Goal: Check status: Check status

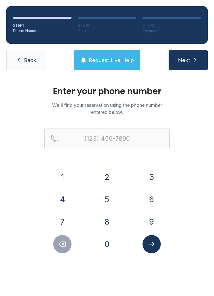
click at [151, 175] on button "3" at bounding box center [151, 177] width 18 height 18
click at [110, 198] on button "5" at bounding box center [107, 199] width 18 height 18
click at [110, 174] on button "2" at bounding box center [107, 177] width 18 height 18
click at [109, 200] on button "5" at bounding box center [107, 199] width 18 height 18
click at [67, 224] on button "7" at bounding box center [62, 222] width 18 height 18
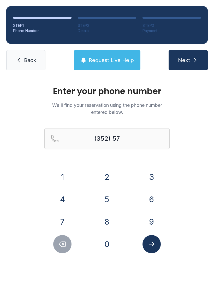
click at [111, 200] on button "5" at bounding box center [107, 199] width 18 height 18
click at [152, 176] on button "3" at bounding box center [151, 177] width 18 height 18
click at [152, 222] on button "9" at bounding box center [151, 222] width 18 height 18
click at [112, 223] on button "8" at bounding box center [107, 222] width 18 height 18
click at [153, 174] on button "3" at bounding box center [151, 177] width 18 height 18
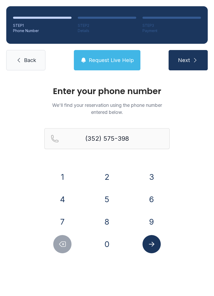
type input "[PHONE_NUMBER]"
click at [154, 248] on icon "Submit lookup form" at bounding box center [152, 245] width 8 height 8
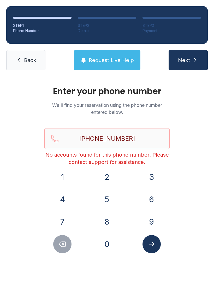
click at [21, 64] on link "Back" at bounding box center [25, 60] width 39 height 20
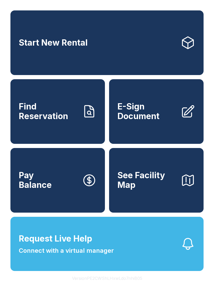
click at [74, 121] on span "Find Reservation" at bounding box center [48, 111] width 59 height 19
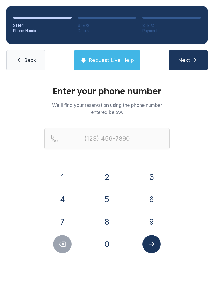
click at [151, 173] on button "3" at bounding box center [151, 177] width 18 height 18
click at [110, 201] on button "5" at bounding box center [107, 199] width 18 height 18
click at [108, 175] on button "2" at bounding box center [107, 177] width 18 height 18
click at [111, 201] on button "5" at bounding box center [107, 199] width 18 height 18
click at [65, 220] on button "7" at bounding box center [62, 222] width 18 height 18
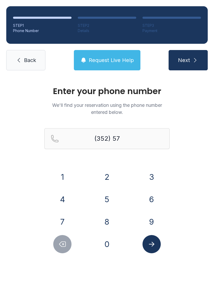
click at [111, 195] on button "5" at bounding box center [107, 199] width 18 height 18
click at [148, 174] on button "3" at bounding box center [151, 177] width 18 height 18
click at [152, 223] on button "9" at bounding box center [151, 222] width 18 height 18
click at [110, 222] on button "8" at bounding box center [107, 222] width 18 height 18
click at [146, 179] on button "3" at bounding box center [151, 177] width 18 height 18
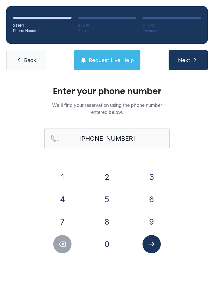
click at [150, 247] on icon "Submit lookup form" at bounding box center [152, 245] width 8 height 8
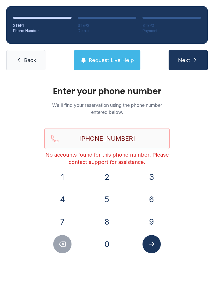
click at [63, 240] on button "Delete number" at bounding box center [62, 244] width 18 height 18
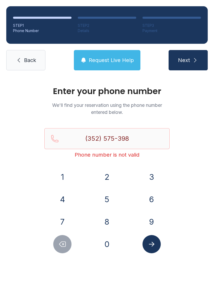
click at [63, 240] on button "Delete number" at bounding box center [62, 244] width 18 height 18
click at [64, 240] on button "Delete number" at bounding box center [62, 244] width 18 height 18
click at [65, 240] on button "Delete number" at bounding box center [62, 244] width 18 height 18
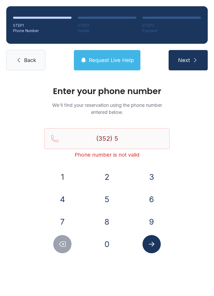
click at [64, 241] on icon "Delete number" at bounding box center [62, 245] width 8 height 8
click at [107, 173] on button "2" at bounding box center [107, 177] width 18 height 18
click at [60, 178] on button "1" at bounding box center [62, 177] width 18 height 18
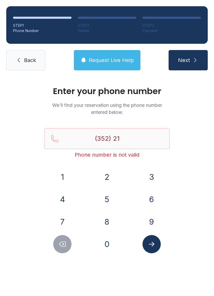
click at [147, 220] on button "9" at bounding box center [151, 222] width 18 height 18
click at [143, 203] on button "6" at bounding box center [151, 199] width 18 height 18
click at [61, 205] on button "4" at bounding box center [62, 199] width 18 height 18
click at [151, 200] on button "6" at bounding box center [151, 199] width 18 height 18
click at [108, 181] on button "2" at bounding box center [107, 177] width 18 height 18
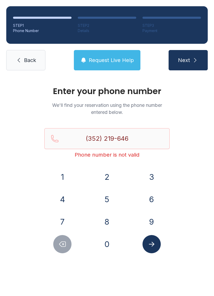
type input "[PHONE_NUMBER]"
click at [151, 246] on icon "Submit lookup form" at bounding box center [152, 245] width 8 height 8
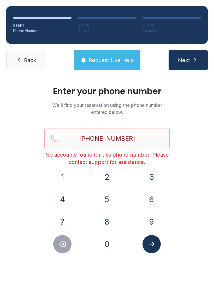
click at [31, 58] on span "Back" at bounding box center [30, 60] width 12 height 7
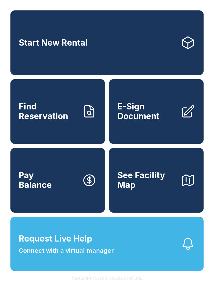
click at [174, 256] on button "Request Live Help Connect with a virtual manager" at bounding box center [106, 244] width 193 height 54
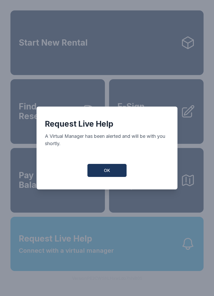
click at [122, 171] on button "OK" at bounding box center [106, 170] width 39 height 13
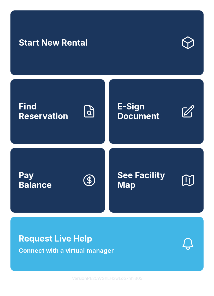
click at [186, 250] on icon "button" at bounding box center [188, 244] width 10 height 11
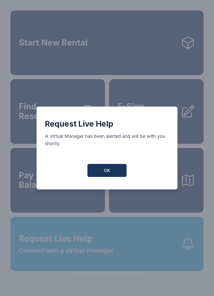
click at [109, 174] on span "OK" at bounding box center [107, 170] width 6 height 6
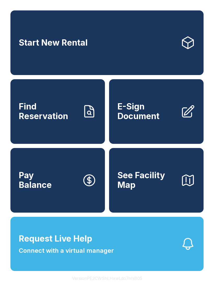
click at [167, 263] on button "Request Live Help Connect with a virtual manager" at bounding box center [106, 244] width 193 height 54
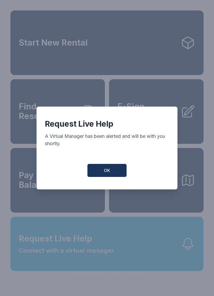
click at [115, 175] on button "OK" at bounding box center [106, 170] width 39 height 13
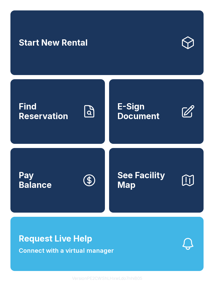
click at [186, 263] on button "Request Live Help Connect with a virtual manager" at bounding box center [106, 244] width 193 height 54
